Goal: Task Accomplishment & Management: Use online tool/utility

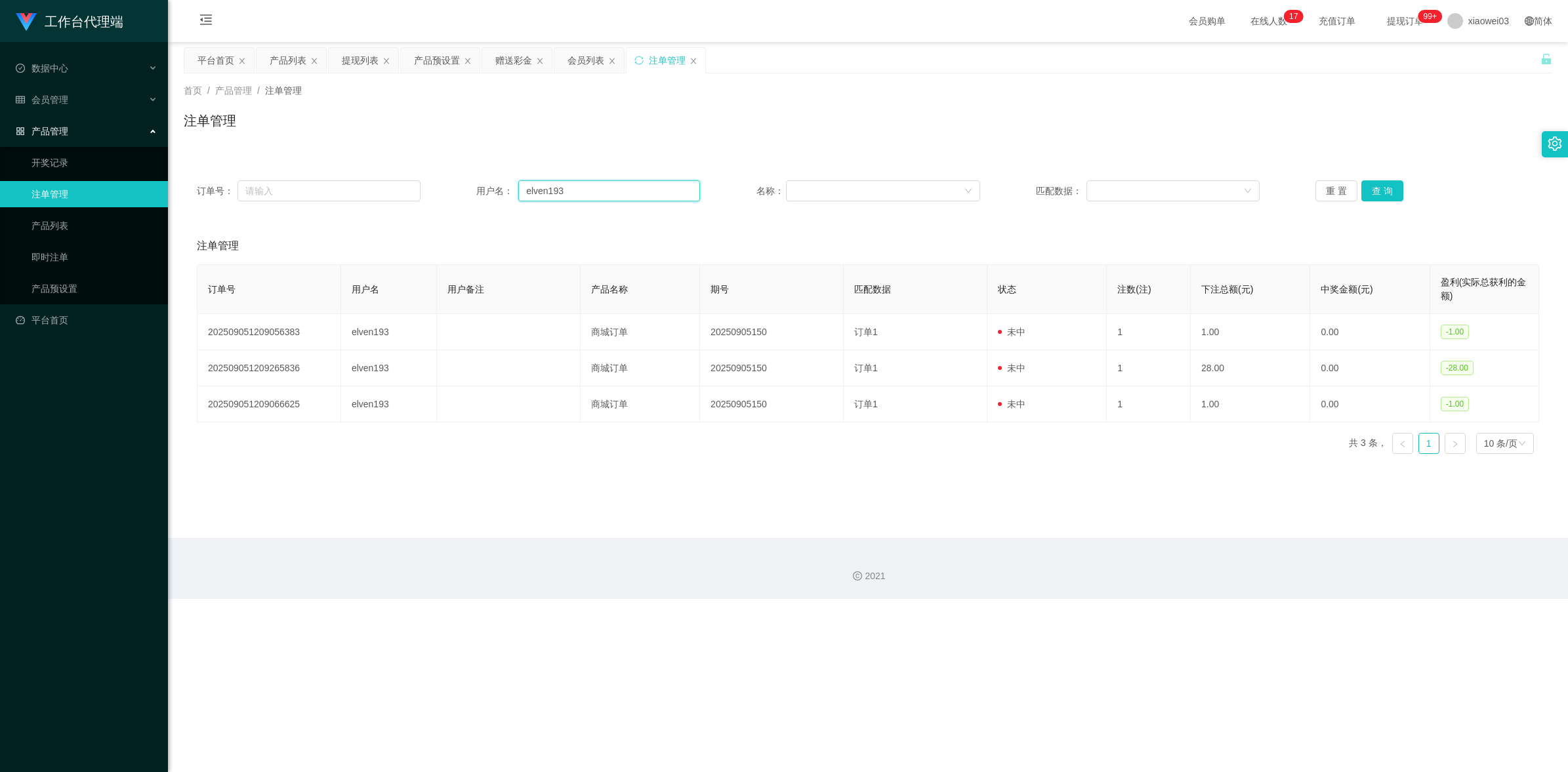
click at [648, 188] on input "elven193" at bounding box center [609, 190] width 182 height 21
paste input "Teoh Lay Hwa"
type input "Teoh Lay Hwa"
click at [1376, 192] on button "查 询" at bounding box center [1382, 190] width 42 height 21
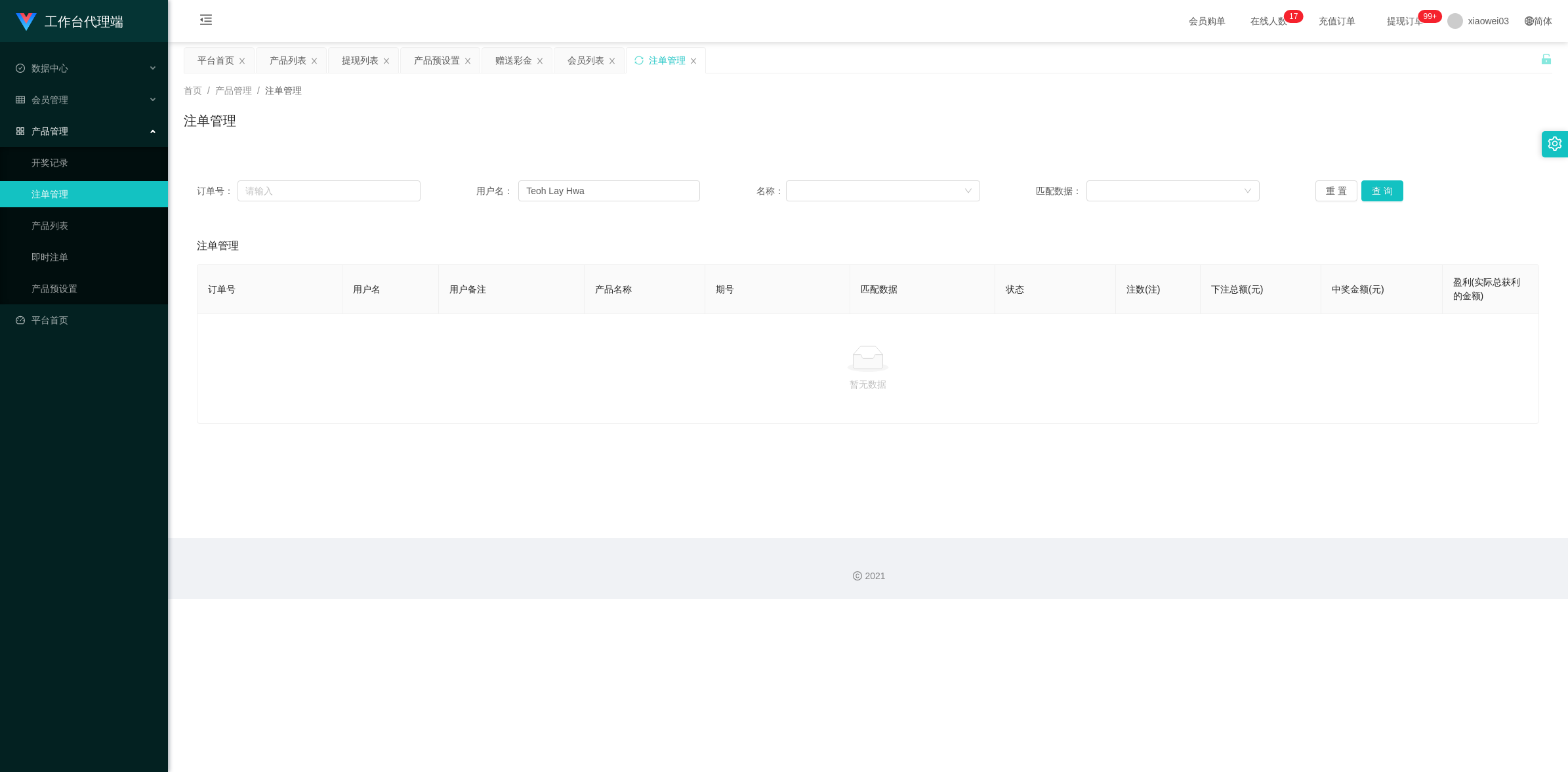
drag, startPoint x: 925, startPoint y: 473, endPoint x: 681, endPoint y: 269, distance: 318.0
click at [925, 471] on main "关闭左侧 关闭右侧 关闭其它 刷新页面 平台首页 产品列表 提现列表 产品预设置 赠送彩金 会员列表 注单管理 首页 / 产品管理 / 注单管理 / 注单管理…" at bounding box center [868, 289] width 1400 height 496
click at [493, 53] on div "赠送彩金" at bounding box center [517, 61] width 70 height 25
click at [503, 64] on div "赠送彩金" at bounding box center [513, 61] width 36 height 25
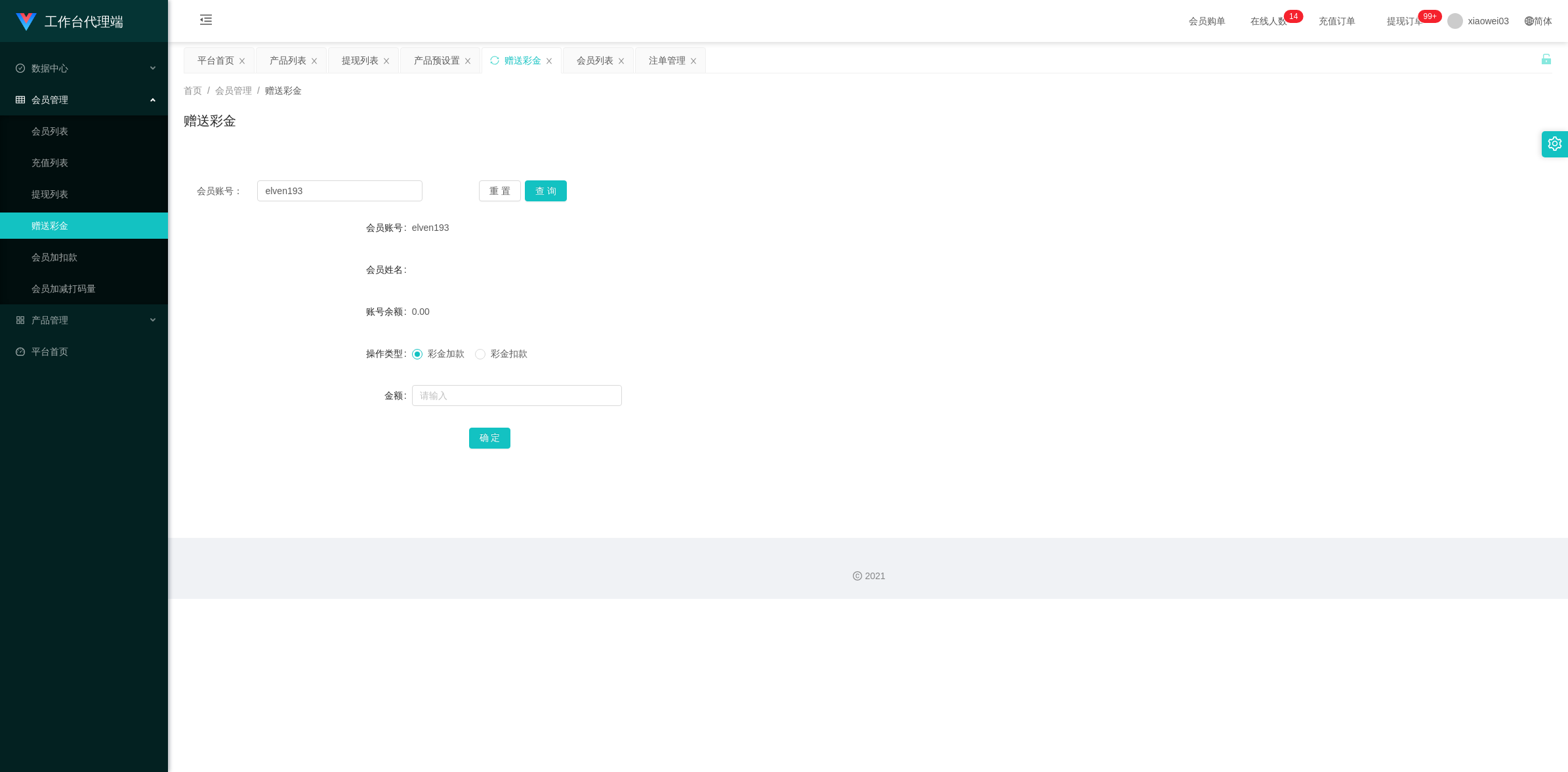
click at [359, 172] on div "会员账号： elven193 重 置 查 询 会员账号 elven193 会员姓名 账号余额 0.00 操作类型 彩金加款 彩金扣款 金额 确 定" at bounding box center [868, 324] width 1369 height 312
click at [358, 172] on div "会员账号： elven193 重 置 查 询 会员账号 elven193 会员姓名 账号余额 0.00 操作类型 彩金加款 彩金扣款 金额 确 定" at bounding box center [868, 324] width 1369 height 312
drag, startPoint x: 358, startPoint y: 172, endPoint x: 363, endPoint y: 184, distance: 13.0
click at [358, 177] on div "会员账号： elven193 重 置 查 询 会员账号 elven193 会员姓名 账号余额 0.00 操作类型 彩金加款 彩金扣款 金额 确 定" at bounding box center [868, 324] width 1369 height 312
click at [358, 197] on input "elven193" at bounding box center [339, 190] width 165 height 21
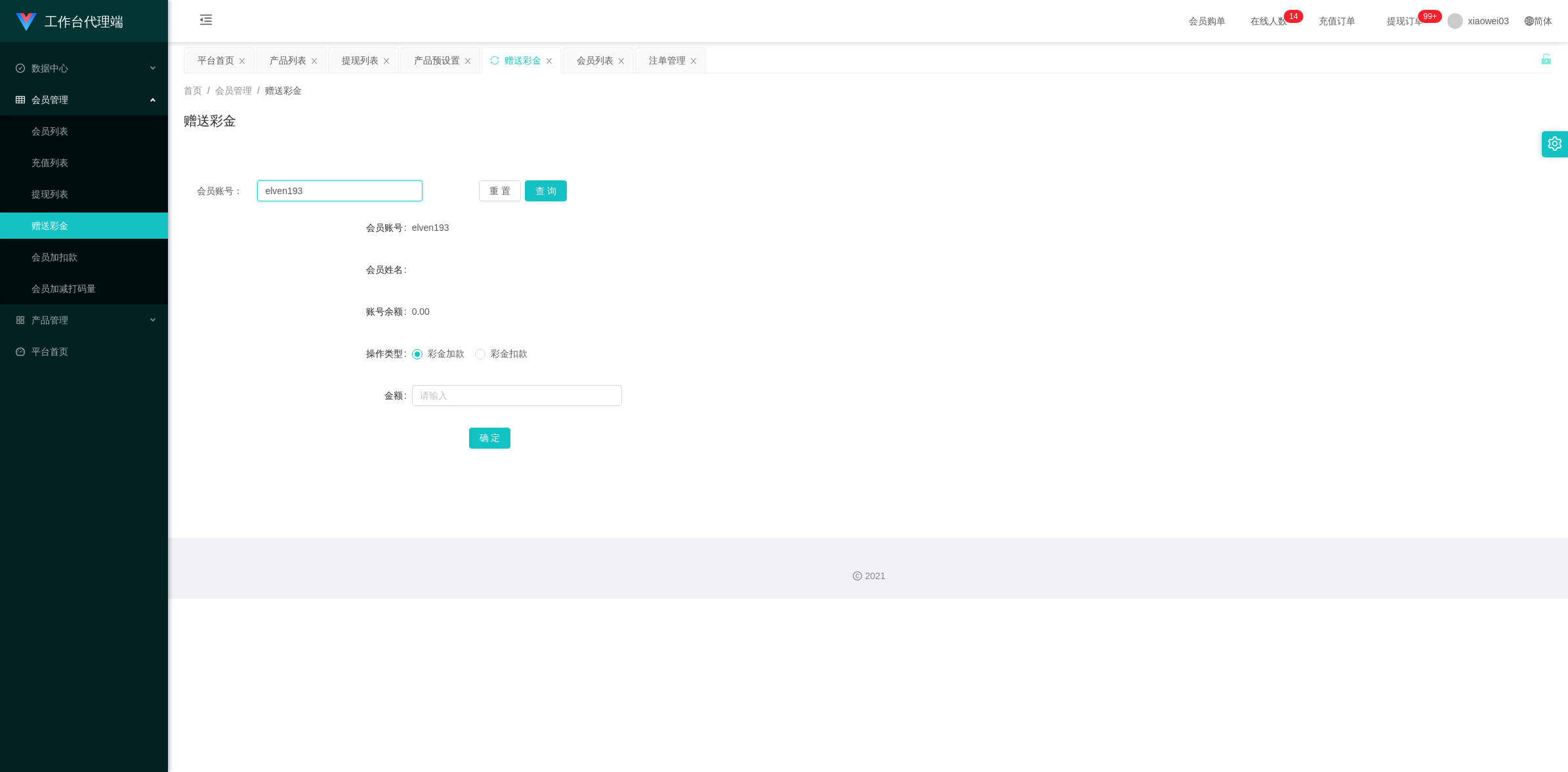
click at [358, 197] on input "elven193" at bounding box center [339, 190] width 165 height 21
paste input "Teoh Lay Hwa"
click at [556, 185] on button "查 询" at bounding box center [546, 190] width 42 height 21
click at [559, 290] on main "关闭左侧 关闭右侧 关闭其它 刷新页面 平台首页 产品列表 提现列表 产品预设置 赠送彩金 会员列表 注单管理 首页 / 会员管理 / 赠送彩金 / 赠送彩金…" at bounding box center [868, 289] width 1400 height 496
click at [342, 187] on input "Teoh Lay Hwa" at bounding box center [339, 190] width 165 height 21
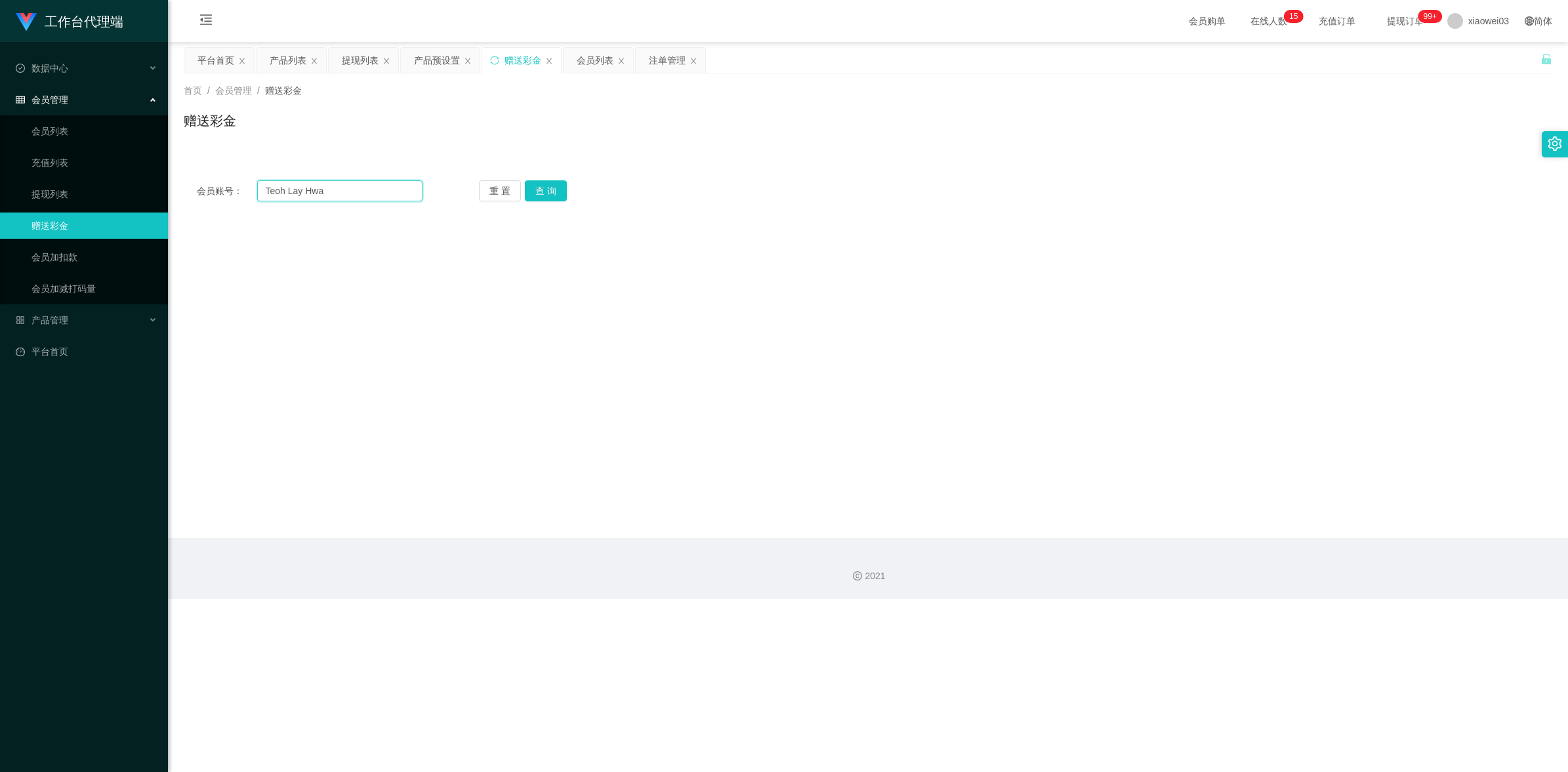
click at [342, 187] on input "Teoh Lay Hwa" at bounding box center [339, 190] width 165 height 21
paste input "Stellateoh"
drag, startPoint x: 381, startPoint y: 199, endPoint x: 233, endPoint y: 185, distance: 148.7
click at [233, 185] on div "会员账号： [PERSON_NAME]" at bounding box center [310, 190] width 226 height 21
paste input "text"
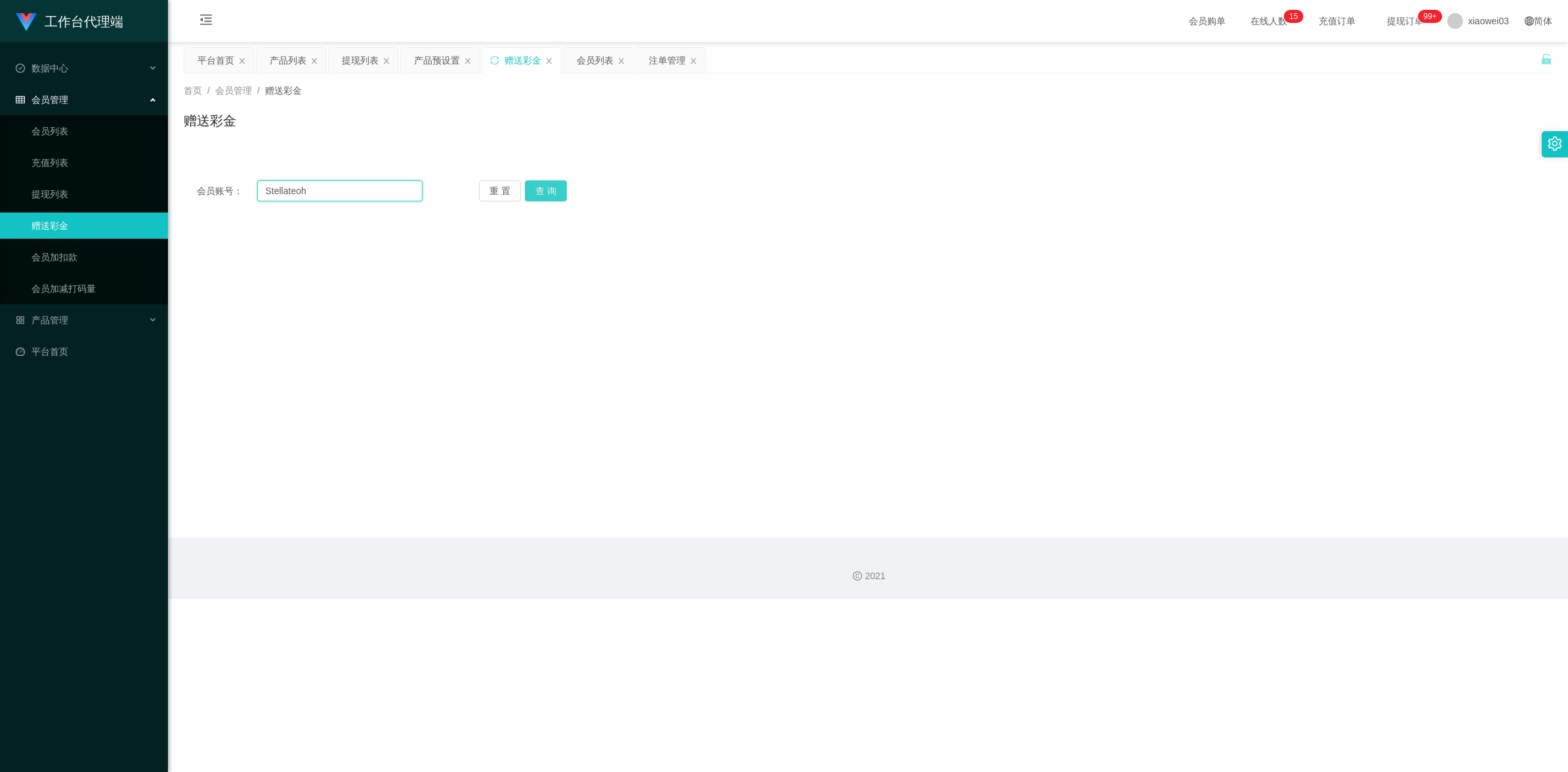
type input "Stellateoh"
click at [552, 192] on button "查 询" at bounding box center [546, 190] width 42 height 21
click at [718, 299] on div "30.00" at bounding box center [811, 312] width 799 height 26
click at [664, 64] on div "注单管理" at bounding box center [667, 61] width 36 height 25
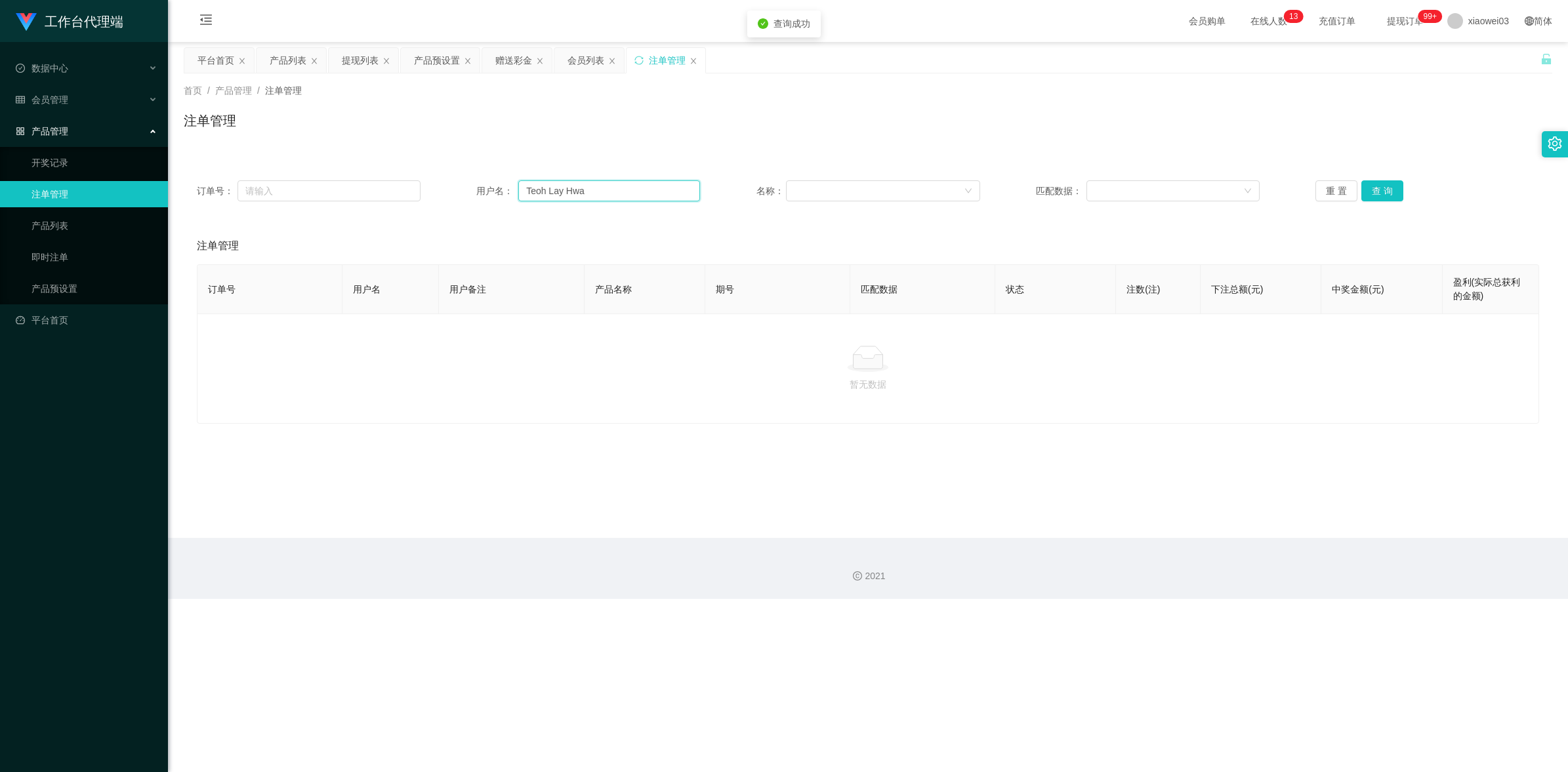
click at [591, 200] on input "Teoh Lay Hwa" at bounding box center [609, 190] width 182 height 21
drag, startPoint x: 595, startPoint y: 197, endPoint x: 613, endPoint y: 191, distance: 19.0
click at [598, 197] on input "Teoh Lay Hwa" at bounding box center [609, 190] width 182 height 21
paste input "Stellateoh"
click at [430, 184] on div "订单号： 用户名： Teoh Lay HwaStellateoh 名称： 匹配数据： 重 置 查 询" at bounding box center [868, 190] width 1342 height 21
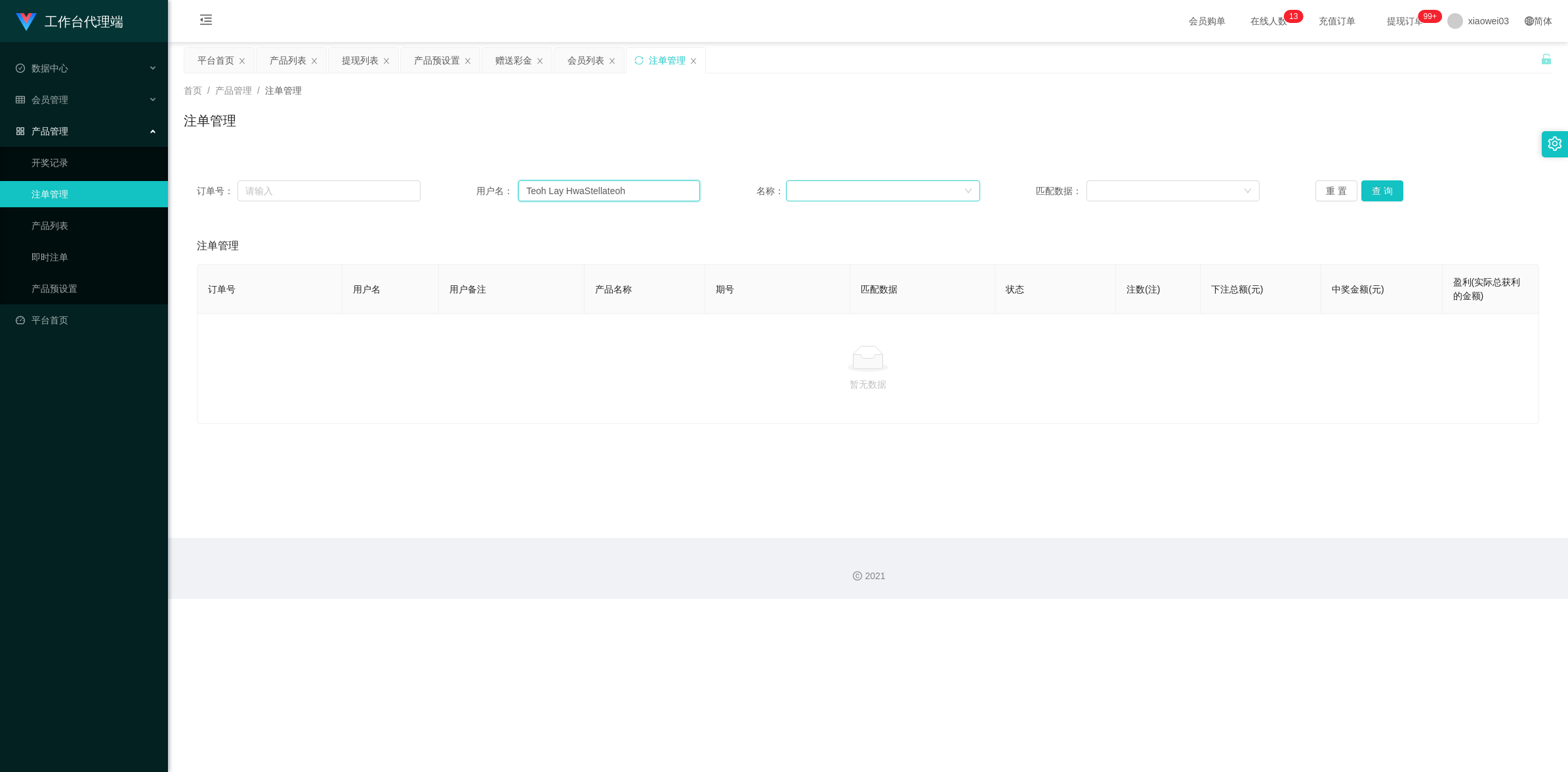
paste input "text"
type input "Stellateoh"
drag, startPoint x: 1375, startPoint y: 189, endPoint x: 1285, endPoint y: 262, distance: 115.9
click at [1375, 189] on button "查 询" at bounding box center [1382, 190] width 42 height 21
click at [442, 66] on div "产品预设置" at bounding box center [436, 61] width 46 height 25
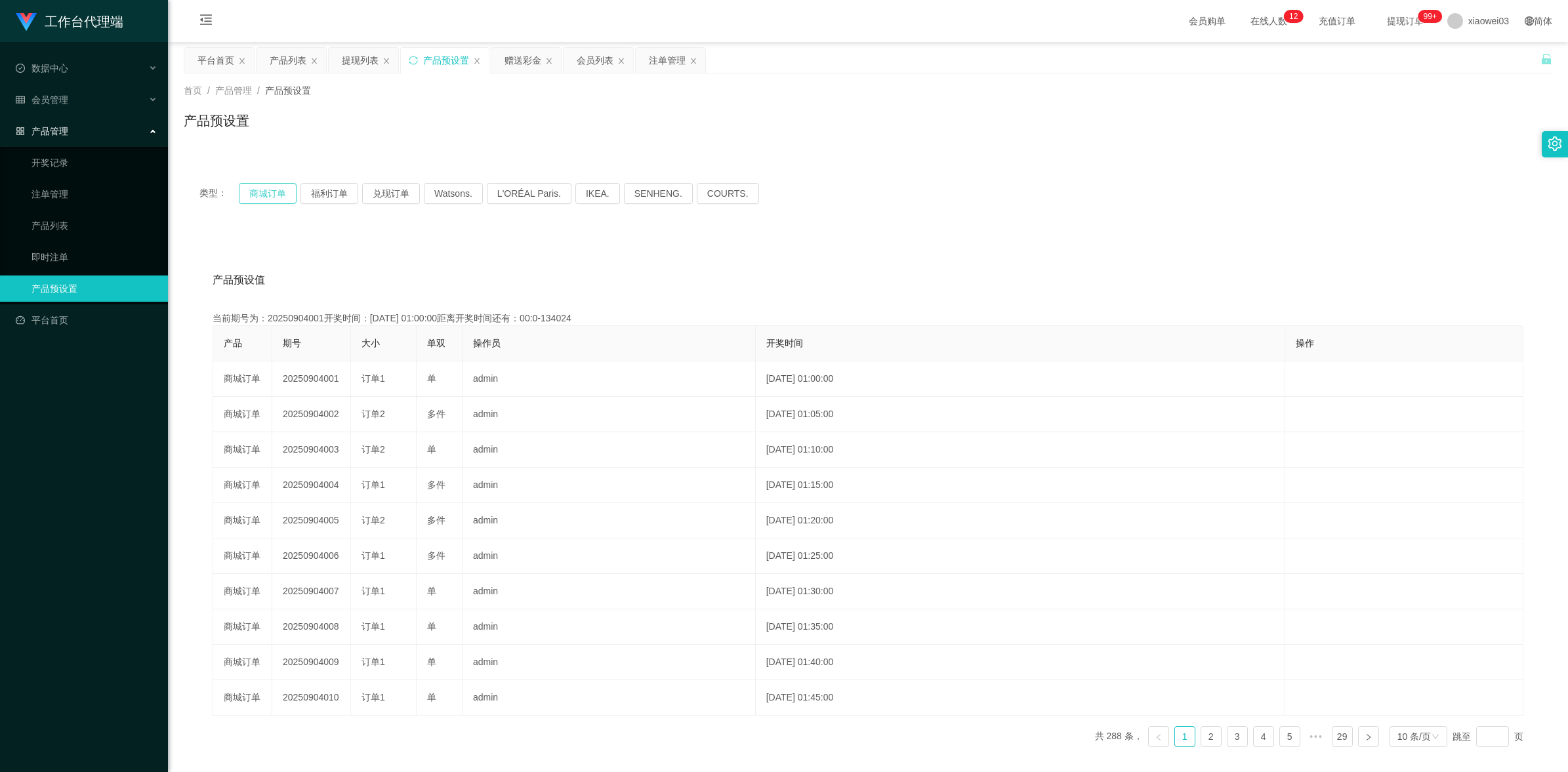
click at [264, 187] on button "商城订单" at bounding box center [268, 193] width 57 height 21
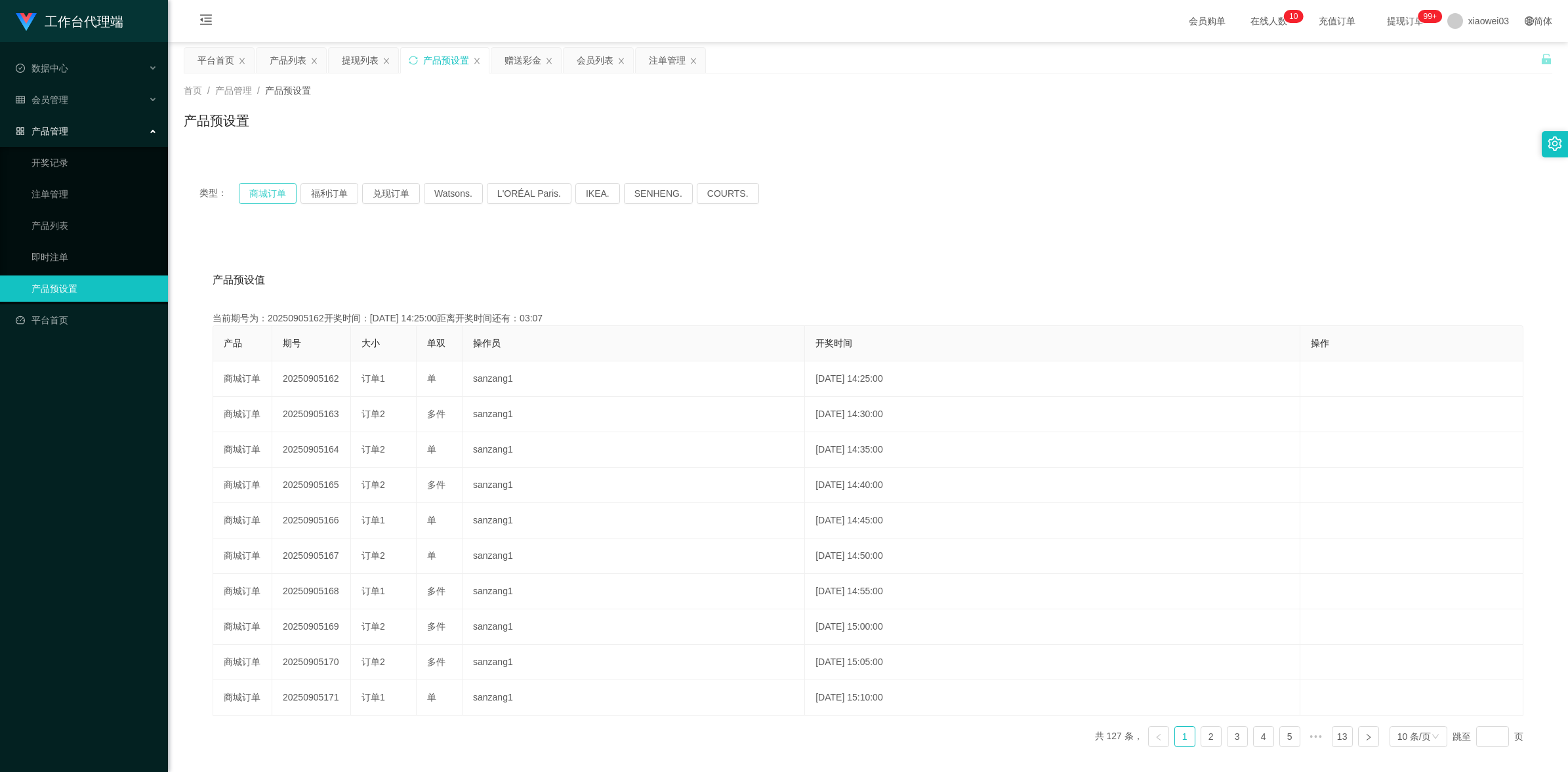
click at [262, 190] on button "商城订单" at bounding box center [268, 193] width 57 height 21
click at [615, 246] on div "产品预设值 添加期号 当前期号为：20250905162开奖时间：[DATE] 14:25:00距离开奖时间还有： 产品 期号 大小 单双 操作员 开奖时间 …" at bounding box center [868, 503] width 1369 height 540
click at [260, 185] on button "商城订单" at bounding box center [268, 193] width 57 height 21
click at [656, 54] on div "注单管理" at bounding box center [667, 61] width 36 height 25
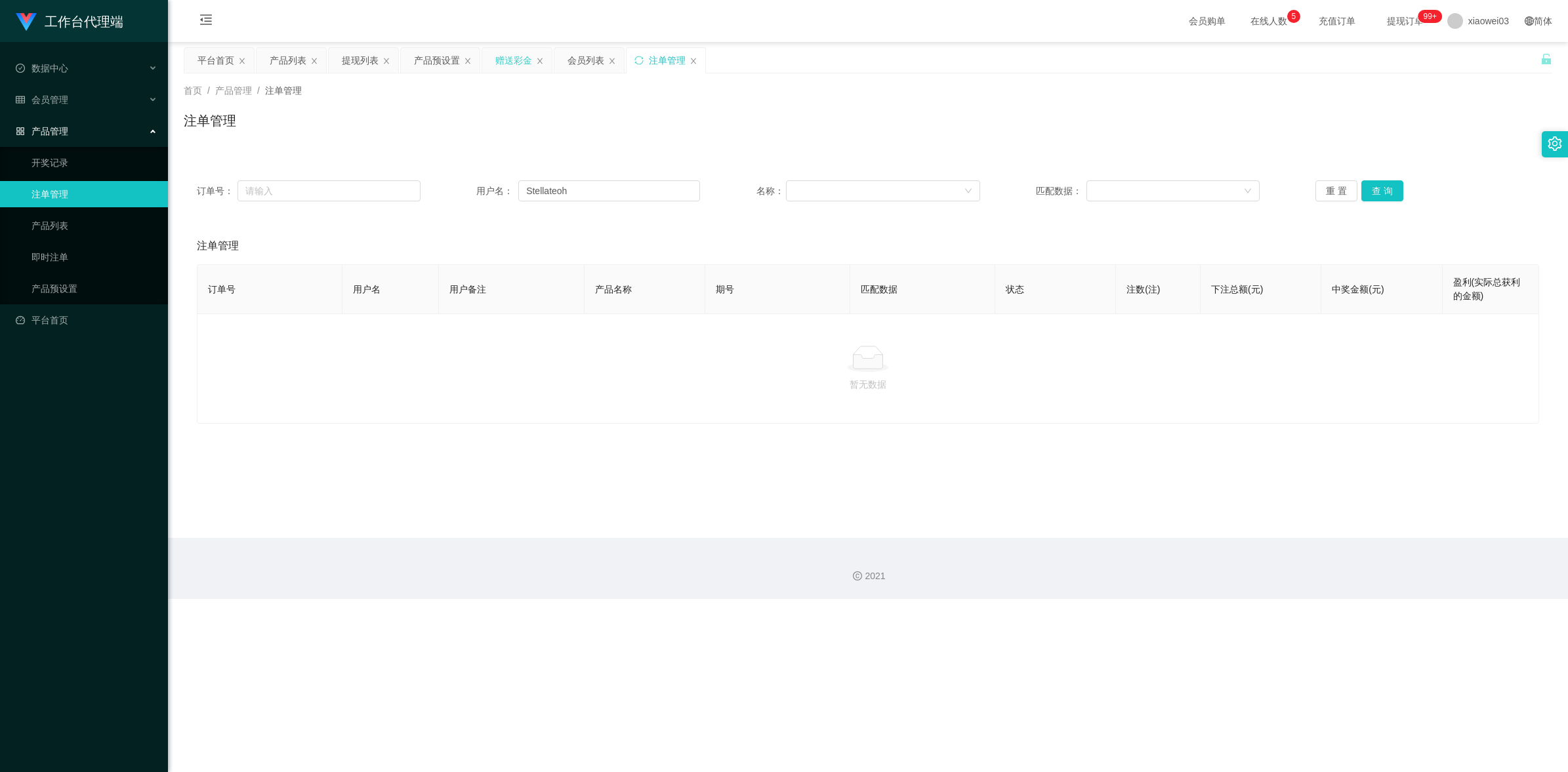
click at [515, 69] on div "赠送彩金" at bounding box center [513, 61] width 36 height 25
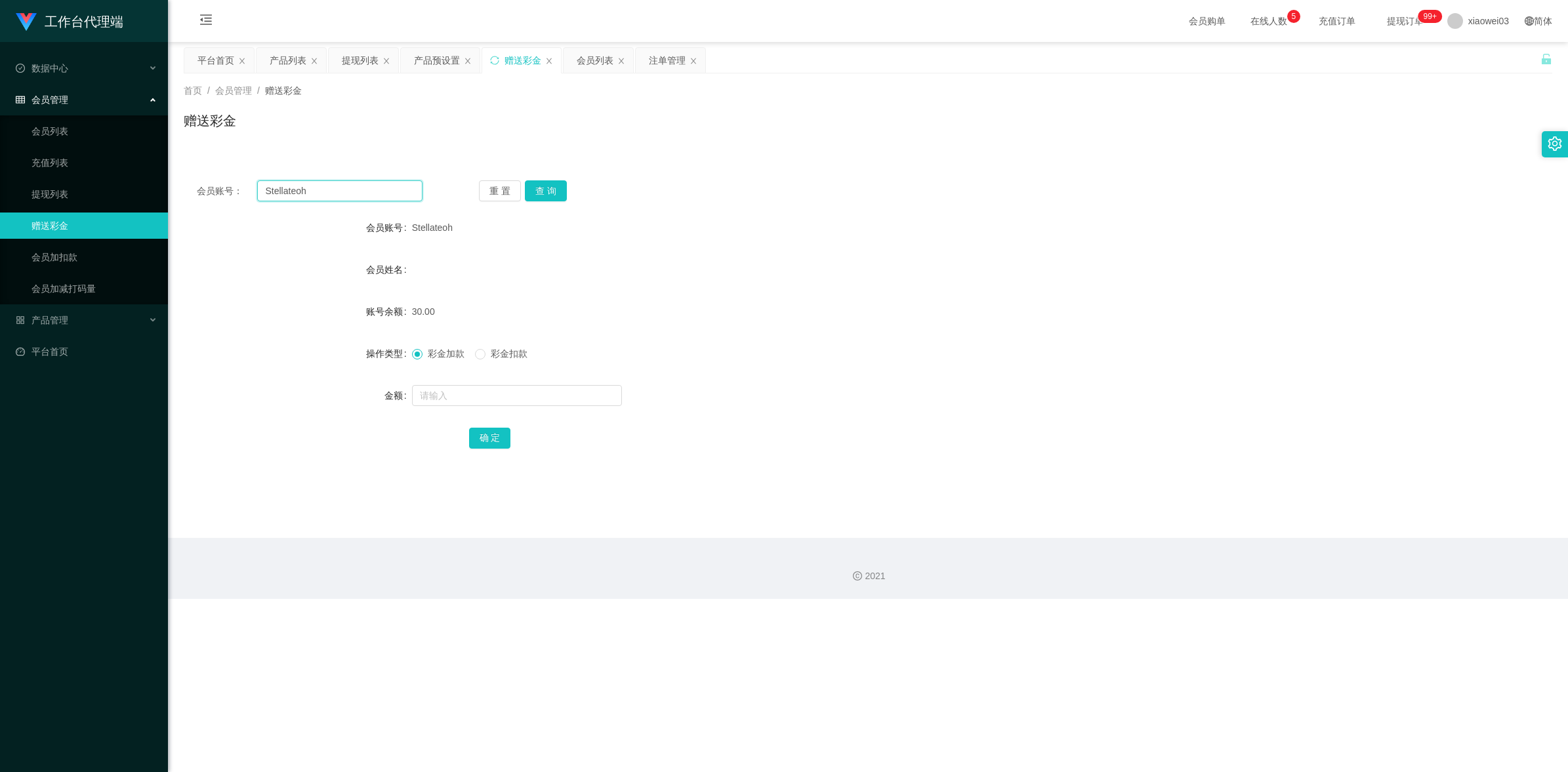
click at [383, 196] on input "Stellateoh" at bounding box center [339, 190] width 165 height 21
click at [532, 191] on button "查 询" at bounding box center [546, 190] width 42 height 21
click at [740, 286] on form "会员账号 Stellateoh 会员姓名 账号余额 30.00 操作类型 彩金加款 彩金扣款 金额 确 定" at bounding box center [868, 332] width 1369 height 236
drag, startPoint x: 356, startPoint y: 198, endPoint x: 387, endPoint y: 195, distance: 31.1
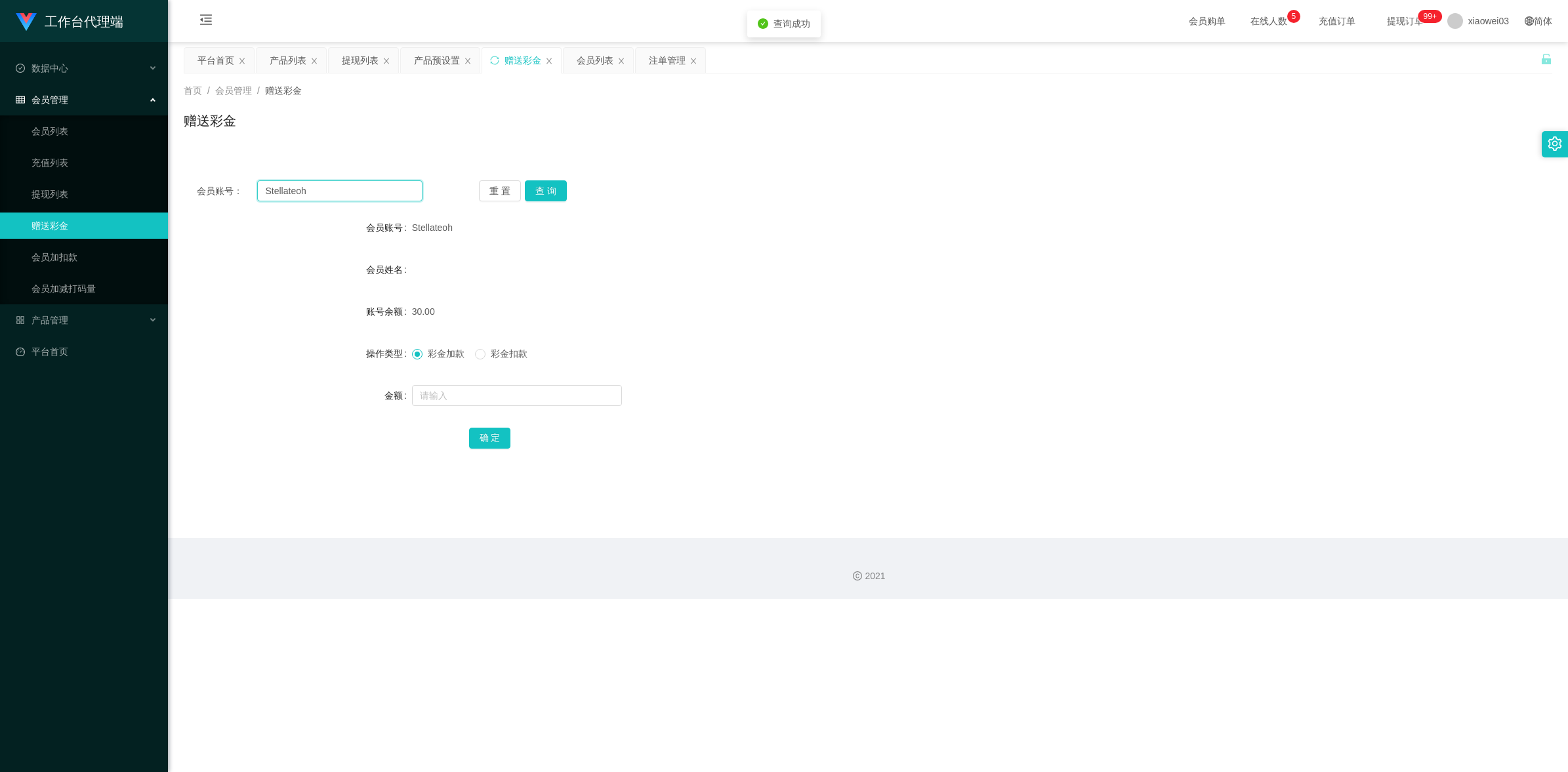
click at [356, 198] on input "Stellateoh" at bounding box center [339, 190] width 165 height 21
click at [557, 192] on button "查 询" at bounding box center [546, 190] width 42 height 21
click at [668, 63] on div "注单管理" at bounding box center [667, 61] width 36 height 25
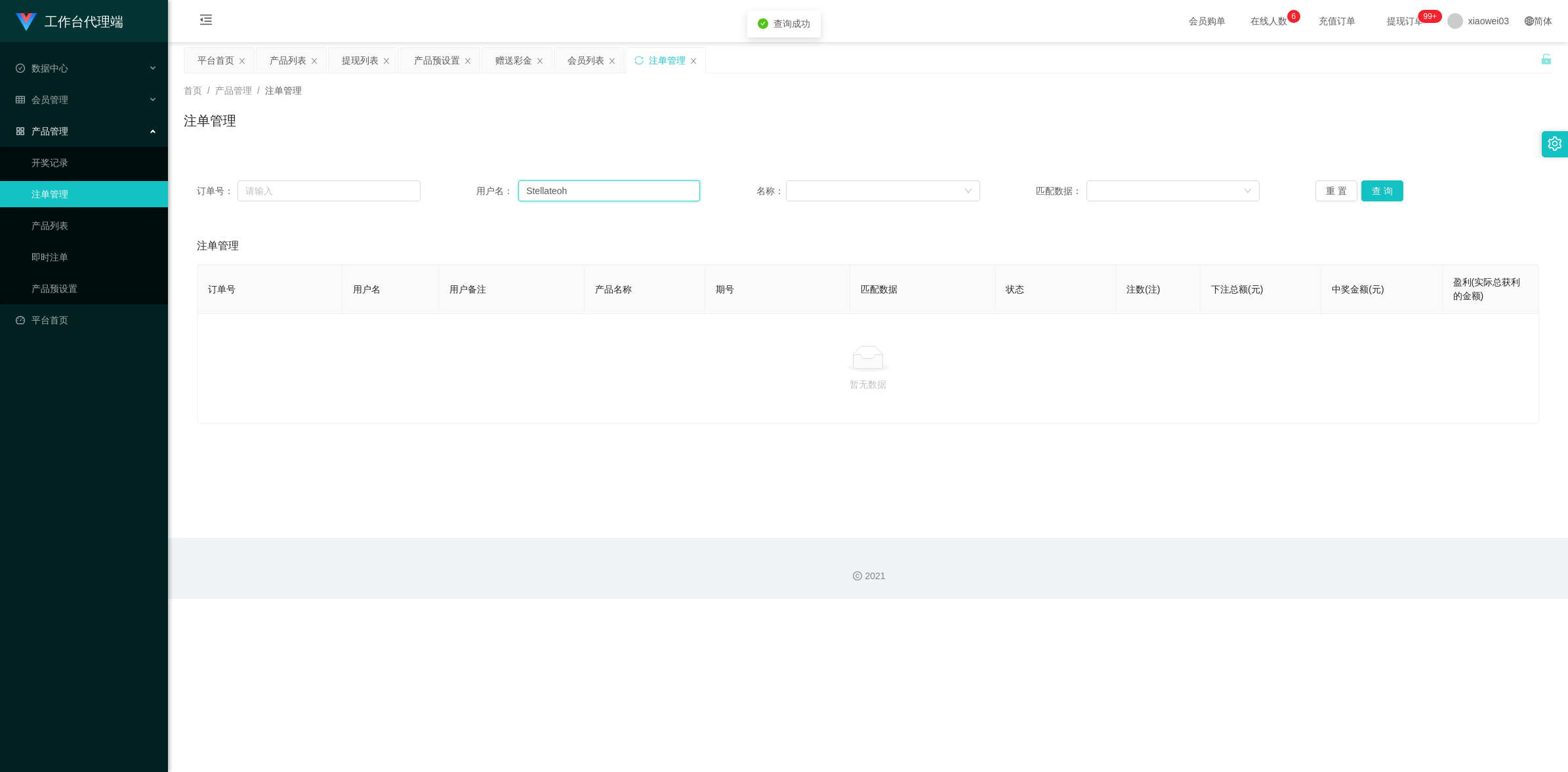
click at [612, 198] on input "Stellateoh" at bounding box center [609, 190] width 182 height 21
click at [612, 193] on input "Stellateoh" at bounding box center [609, 190] width 182 height 21
paste input "Stellateoh"
click at [640, 196] on input "StellateohStellateoh" at bounding box center [609, 190] width 182 height 21
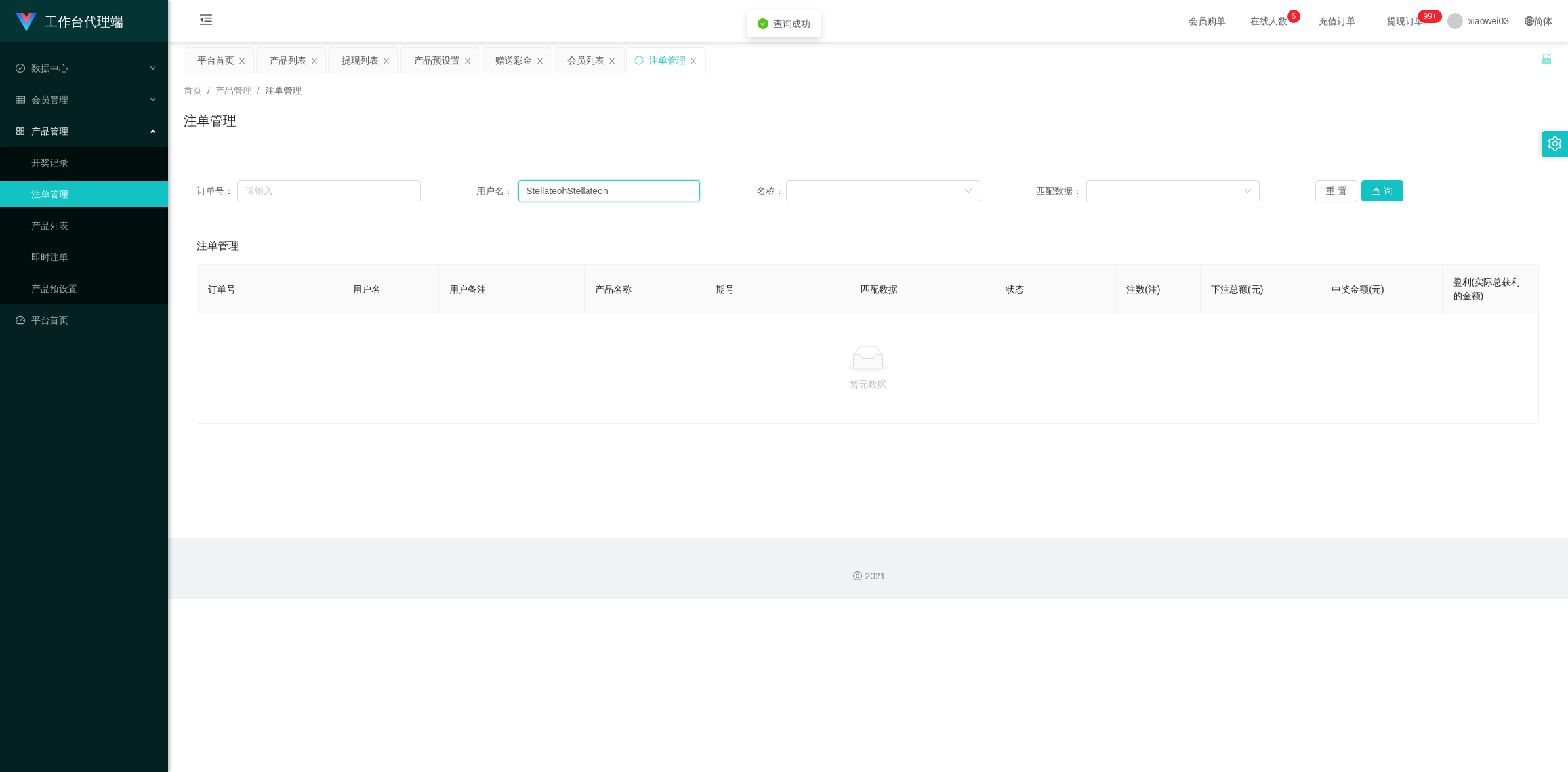
paste input "text"
type input "Stellateoh"
click at [1383, 189] on button "查 询" at bounding box center [1382, 190] width 42 height 21
click at [598, 206] on div "订单号： 用户名： Stellateoh 名称： 匹配数据： 重 置 查 询" at bounding box center [868, 191] width 1369 height 47
click at [598, 189] on input "Stellateoh" at bounding box center [609, 190] width 182 height 21
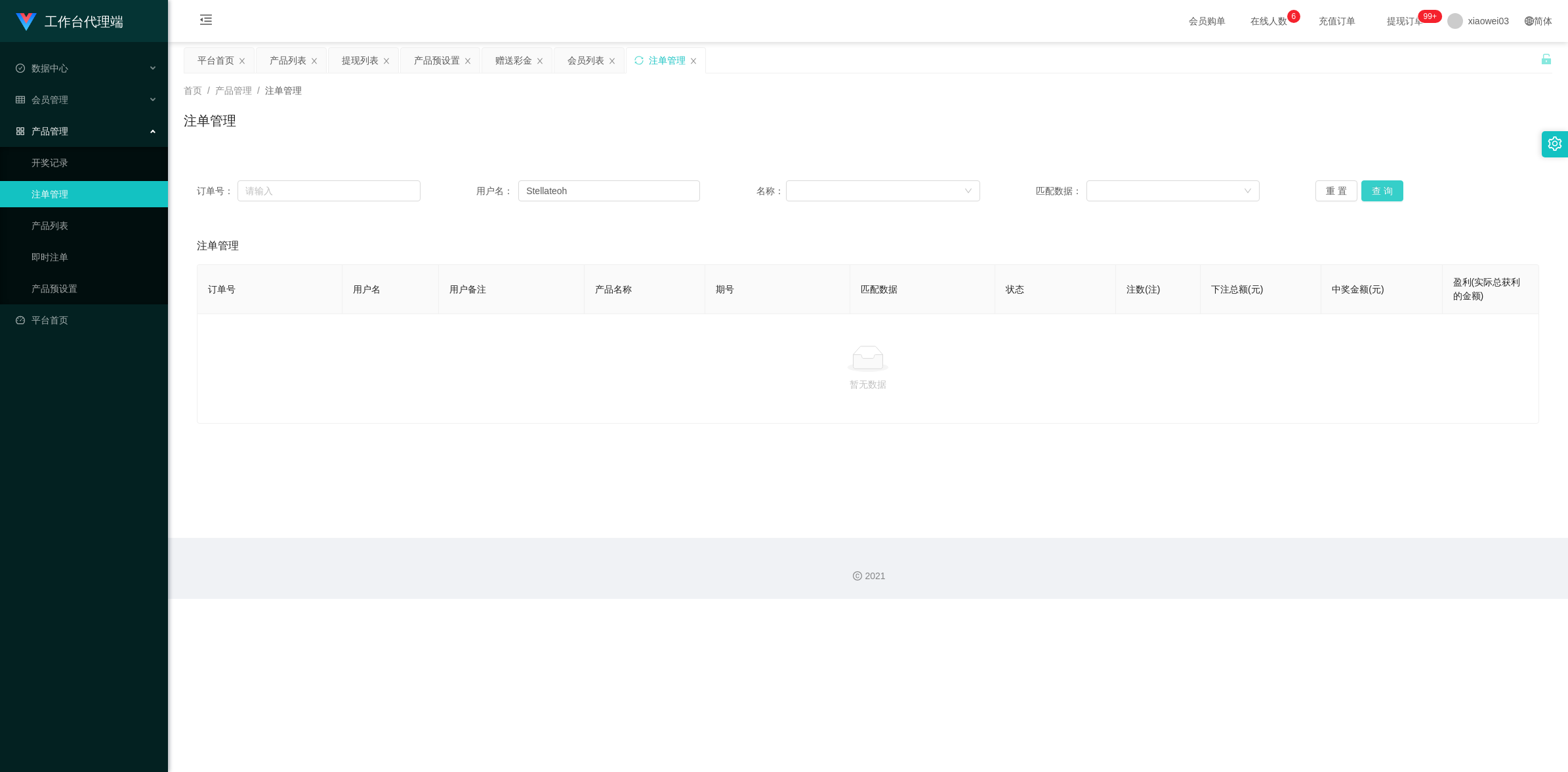
click at [1375, 188] on button "查 询" at bounding box center [1382, 190] width 42 height 21
click at [1375, 188] on div "重 置 查 询" at bounding box center [1428, 190] width 224 height 21
click at [694, 430] on main "关闭左侧 关闭右侧 关闭其它 刷新页面 平台首页 产品列表 提现列表 产品预设置 赠送彩金 会员列表 注单管理 首页 / 产品管理 / 注单管理 / 注单管理…" at bounding box center [868, 289] width 1400 height 496
click at [442, 60] on div "产品预设置" at bounding box center [436, 61] width 46 height 25
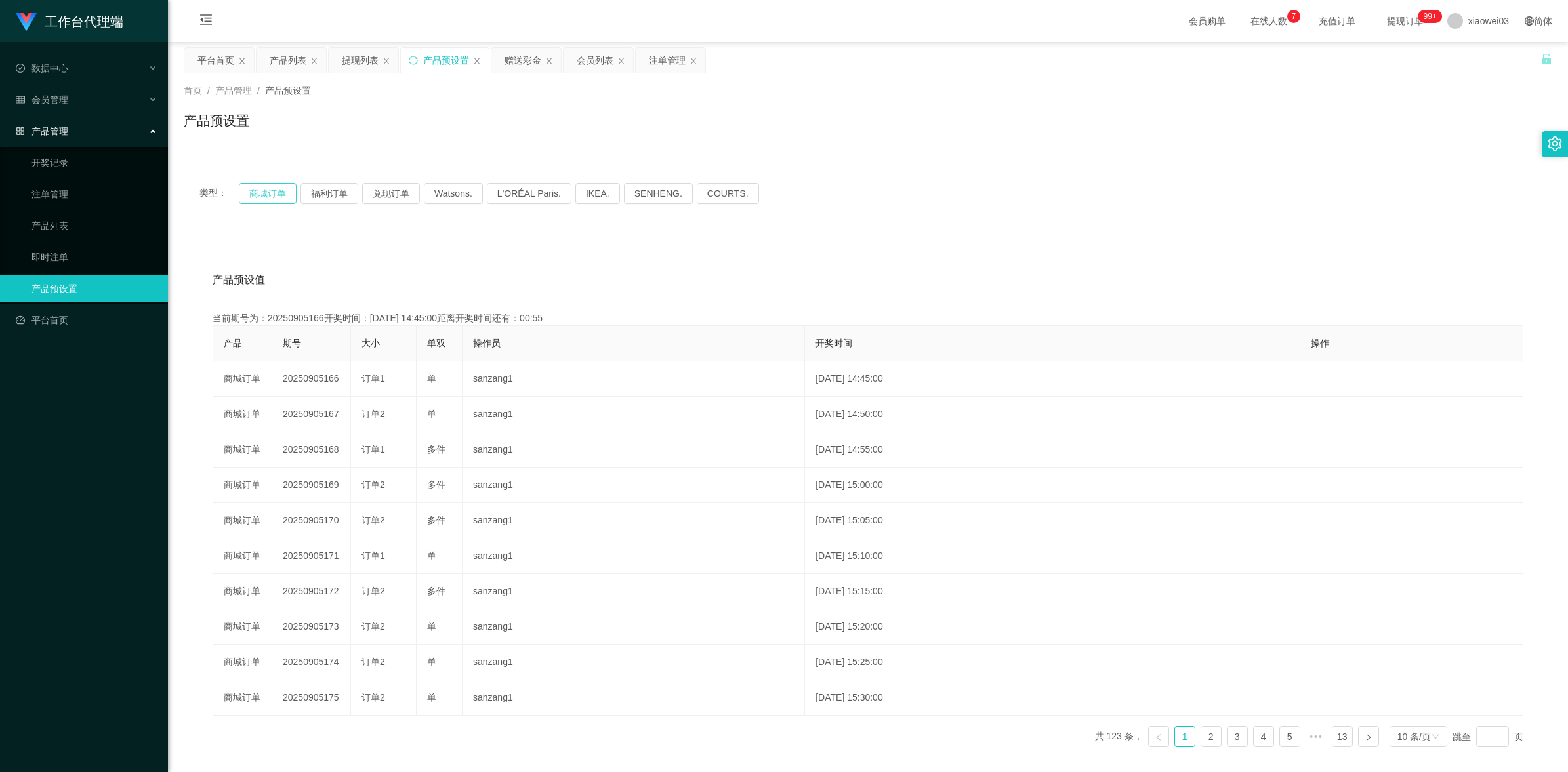
click at [261, 189] on button "商城订单" at bounding box center [268, 193] width 57 height 21
click at [988, 194] on div "类型： 商城订单 福利订单 兑现订单 Watsons. L'ORÉAL Paris. IKEA. [GEOGRAPHIC_DATA]. COURTS." at bounding box center [868, 193] width 1337 height 21
click at [273, 196] on button "商城订单" at bounding box center [268, 193] width 57 height 21
click at [324, 192] on button "福利订单" at bounding box center [329, 193] width 57 height 21
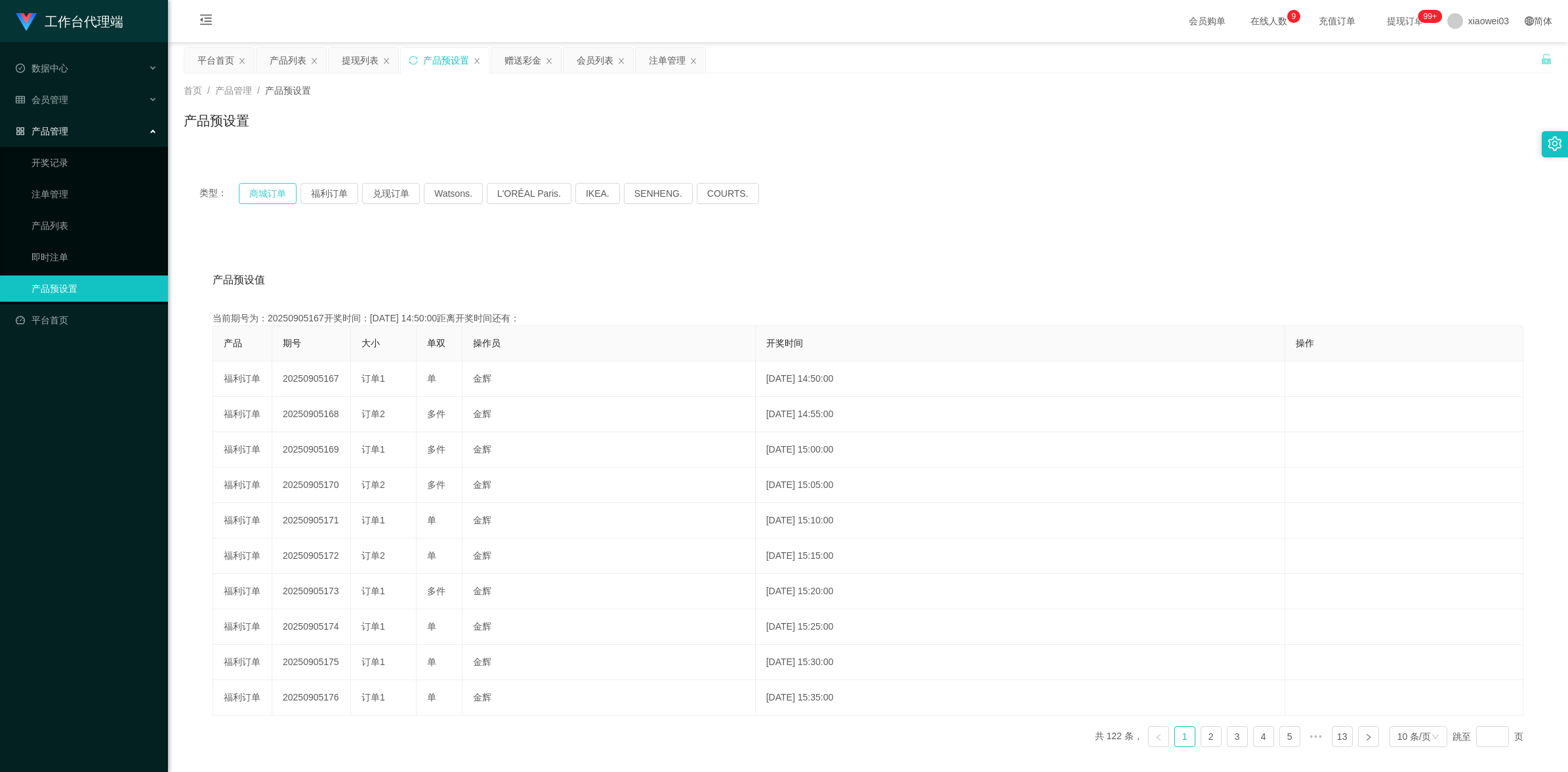
click at [261, 193] on button "商城订单" at bounding box center [268, 193] width 57 height 21
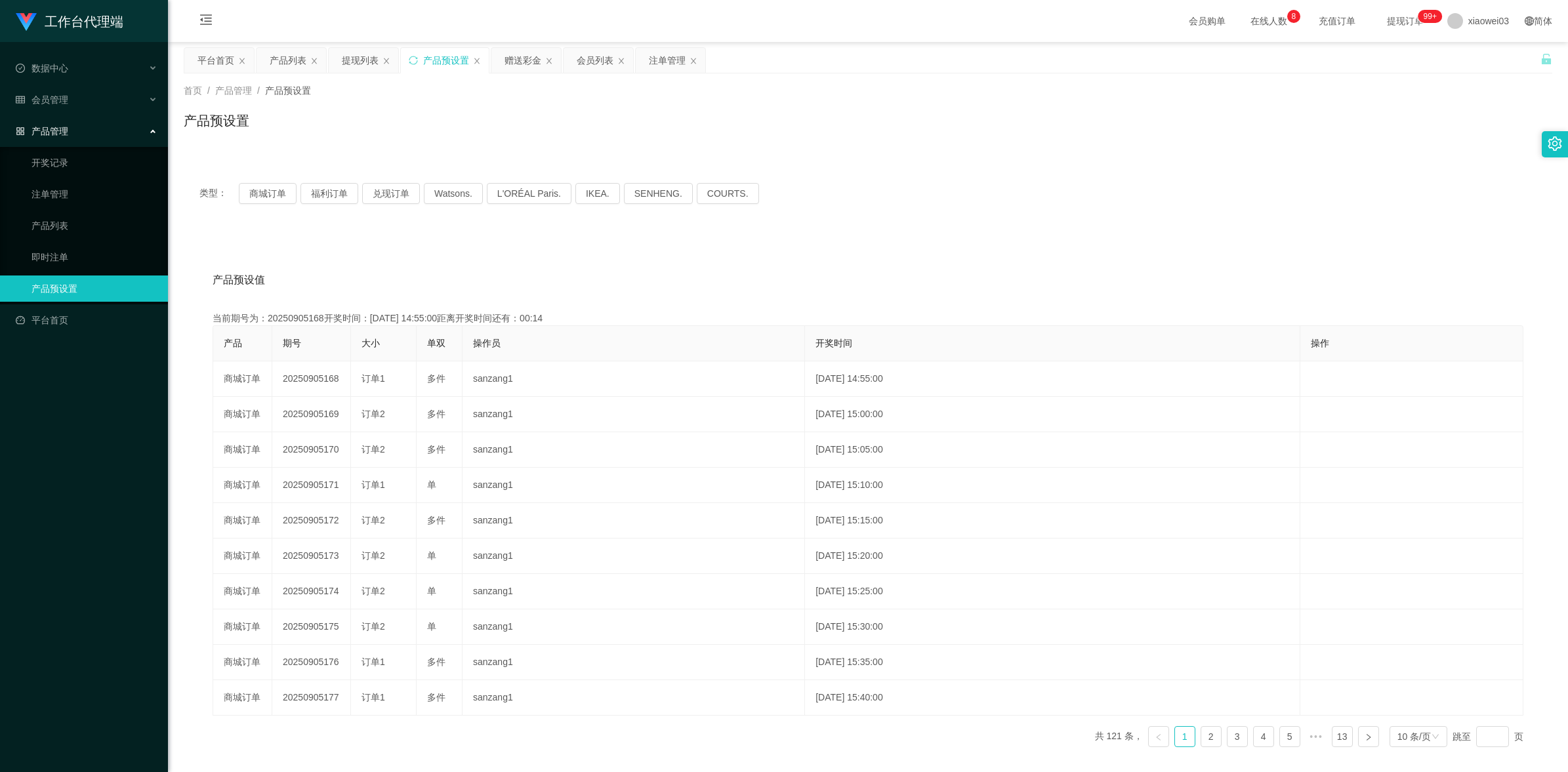
click at [420, 268] on div "产品预设值 添加期号" at bounding box center [868, 279] width 1311 height 36
click at [433, 59] on div "产品预设置" at bounding box center [446, 61] width 46 height 25
click at [256, 191] on button "商城订单" at bounding box center [268, 193] width 57 height 21
